Goal: Information Seeking & Learning: Learn about a topic

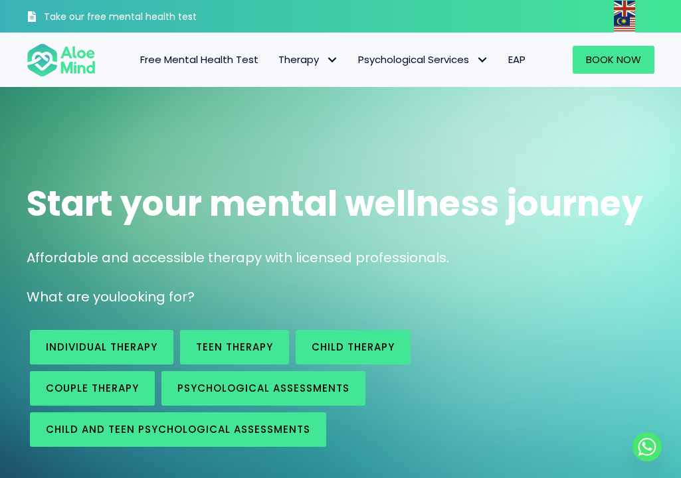
click at [0, 0] on span "Career Services" at bounding box center [0, 0] width 0 height 0
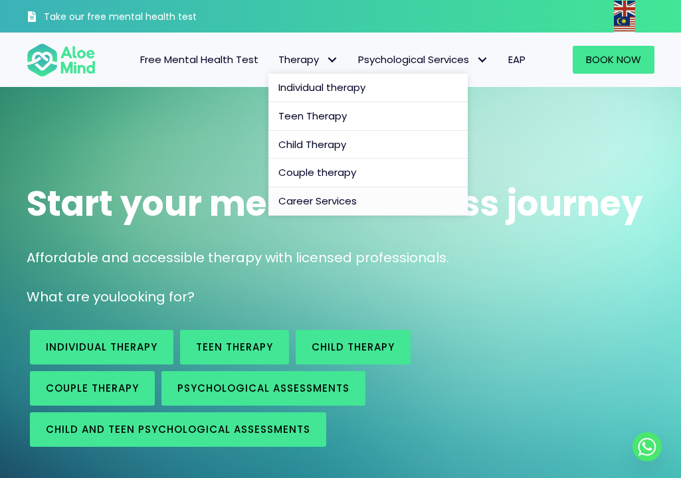
drag, startPoint x: 0, startPoint y: 0, endPoint x: 306, endPoint y: 197, distance: 363.7
click at [306, 197] on span "Career Services" at bounding box center [317, 201] width 78 height 14
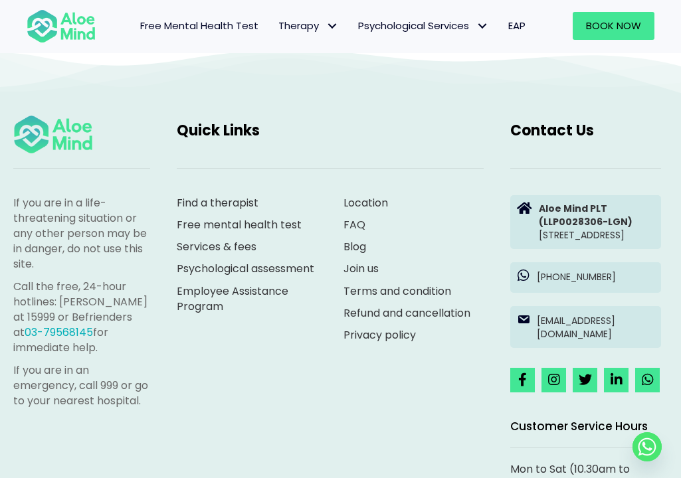
scroll to position [1514, 0]
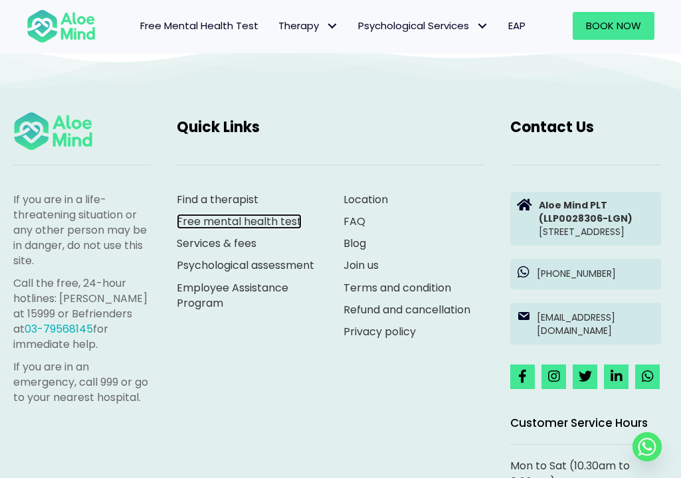
click at [276, 225] on link "Free mental health test" at bounding box center [239, 221] width 125 height 15
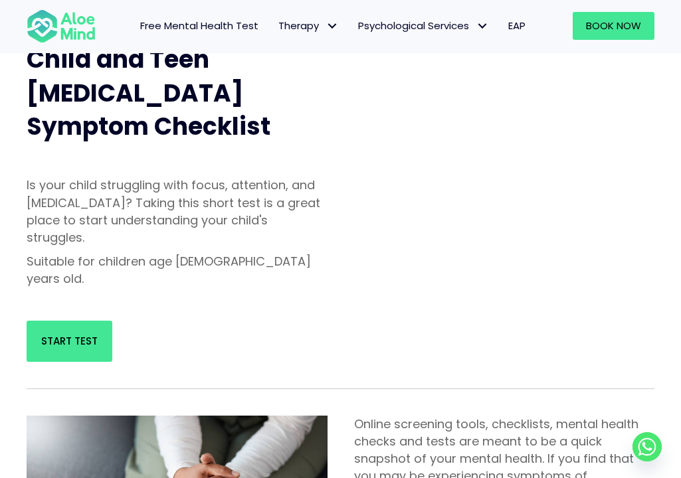
scroll to position [523, 0]
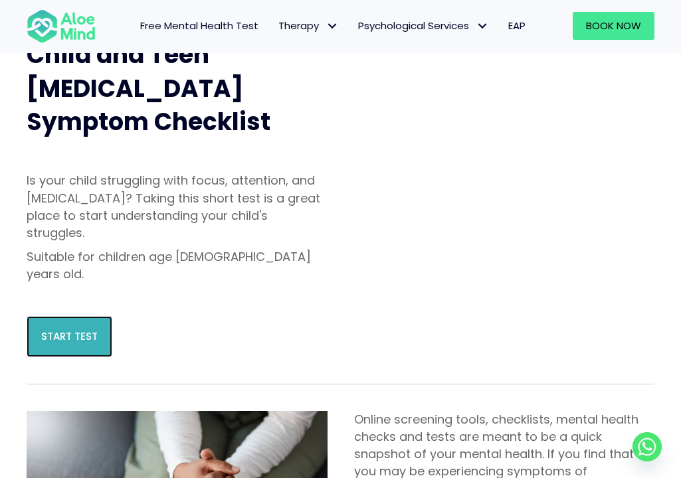
click at [72, 329] on span "Start Test" at bounding box center [69, 336] width 56 height 14
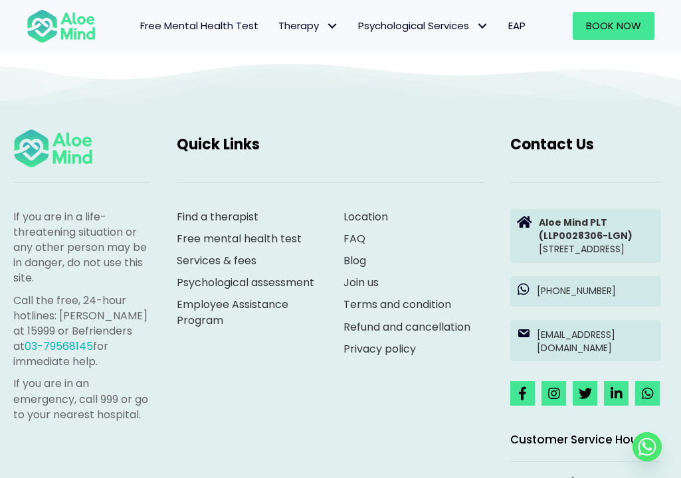
scroll to position [3011, 0]
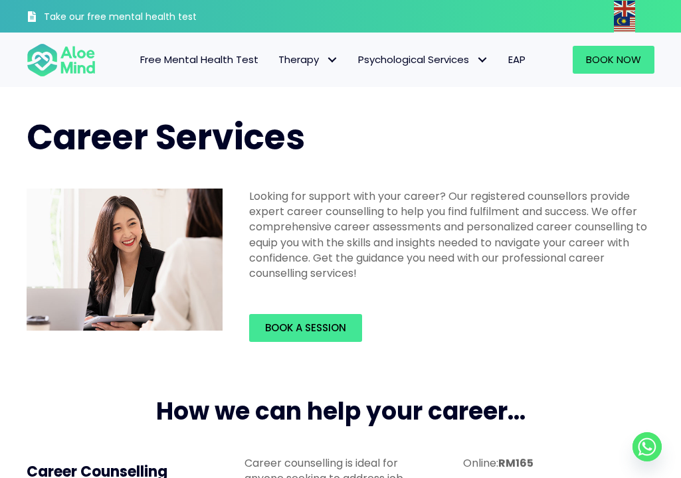
scroll to position [1514, 0]
